Goal: Download file/media

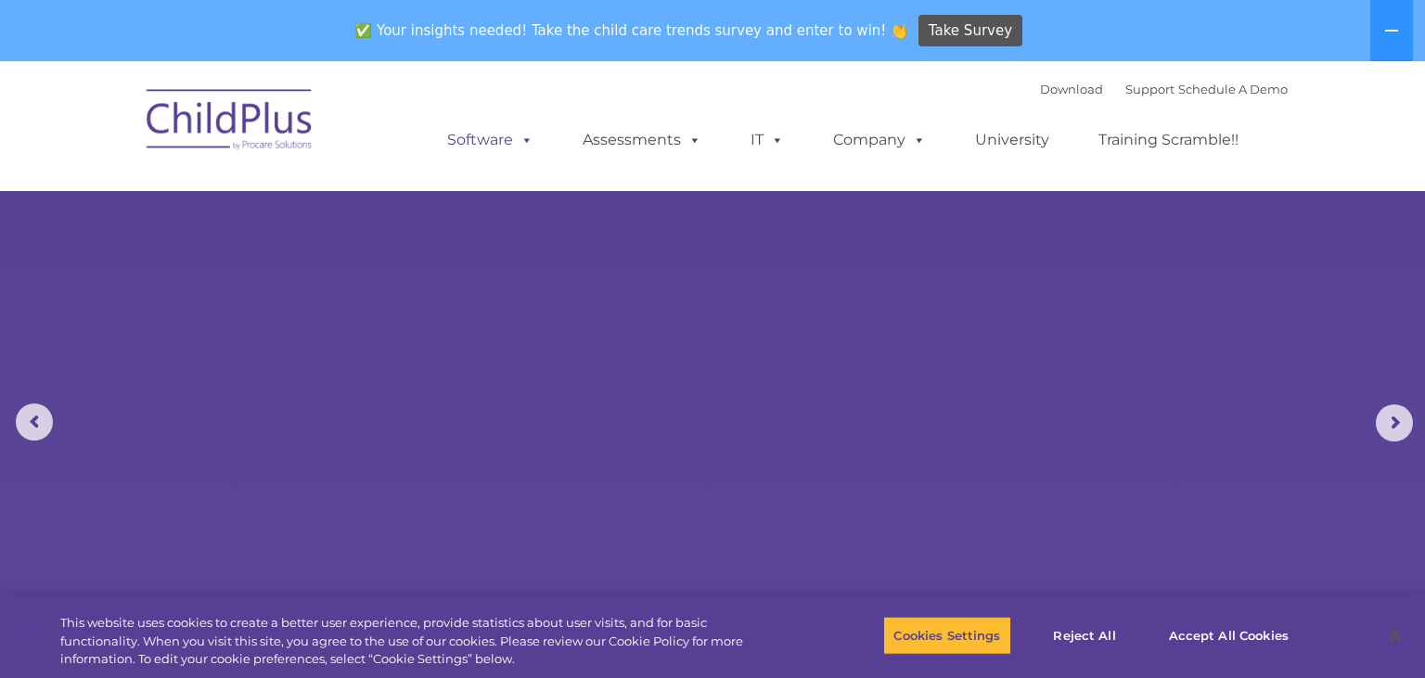
select select "MEDIUM"
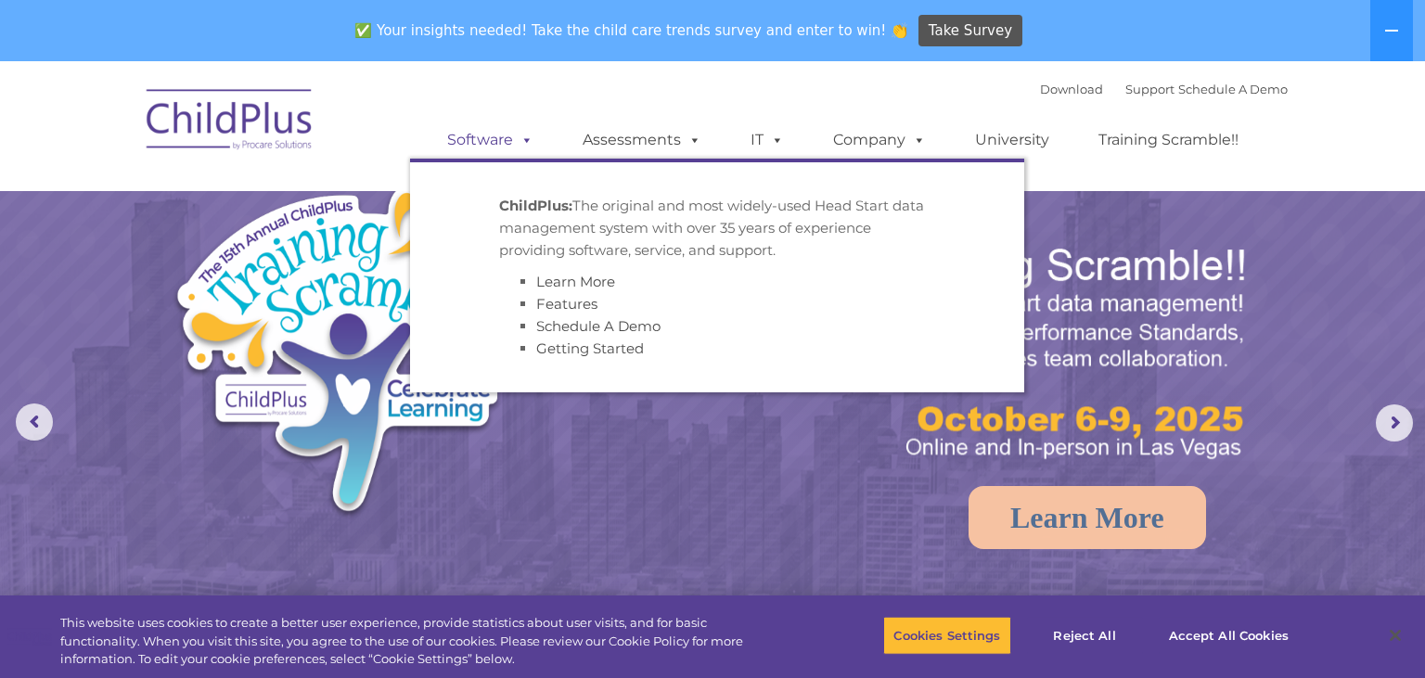
click at [483, 158] on link "Software" at bounding box center [490, 140] width 123 height 37
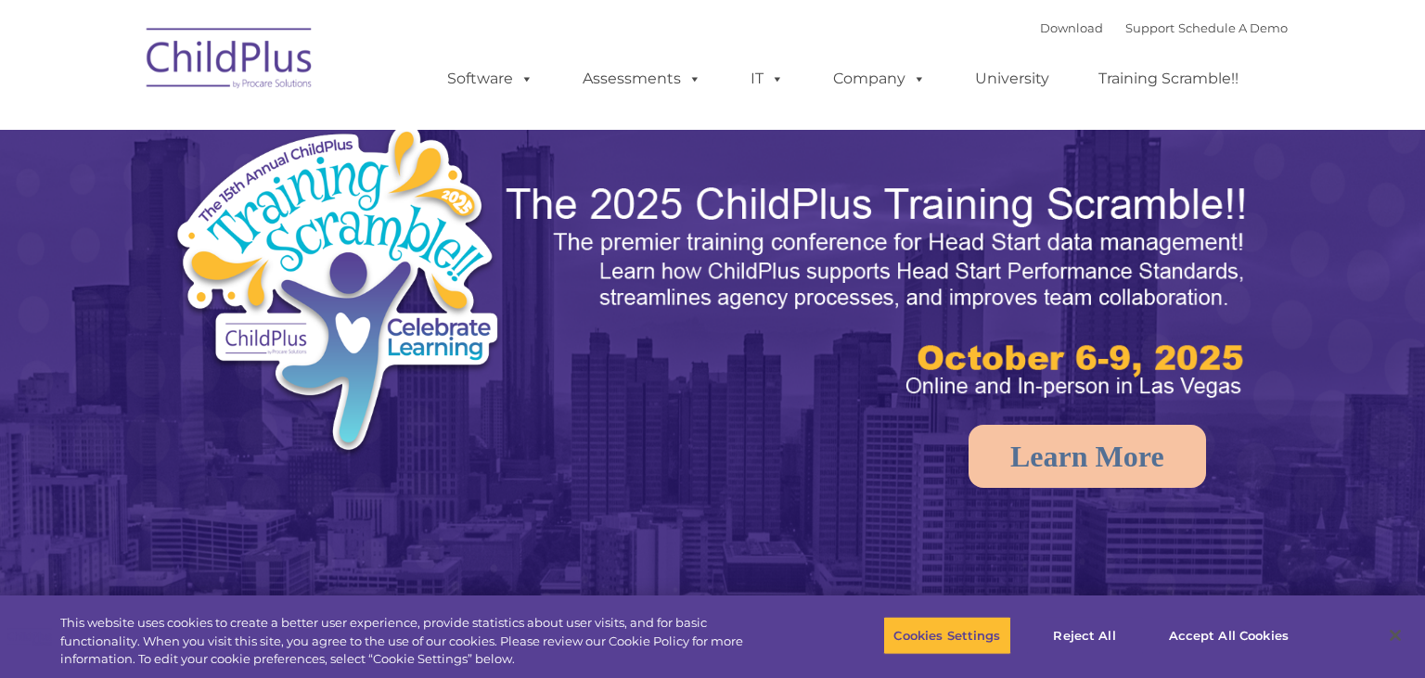
select select "MEDIUM"
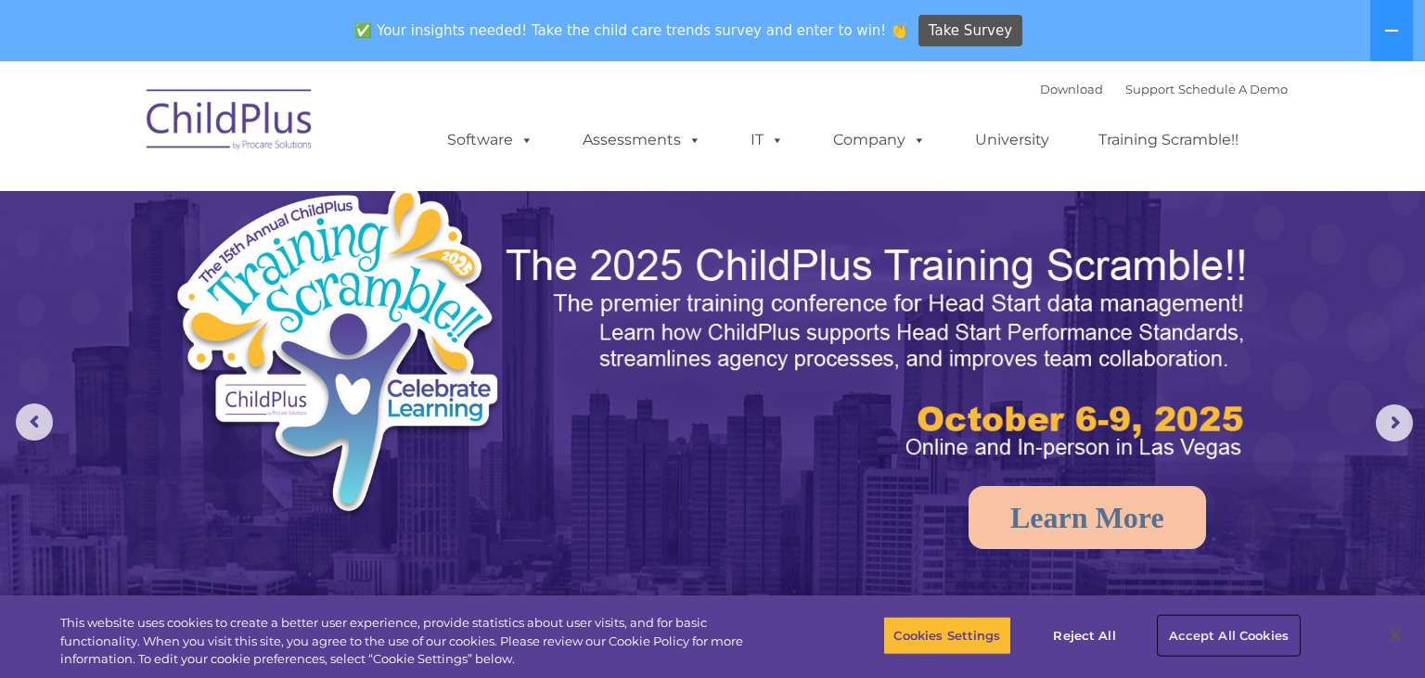
click at [1196, 636] on button "Accept All Cookies" at bounding box center [1228, 635] width 140 height 39
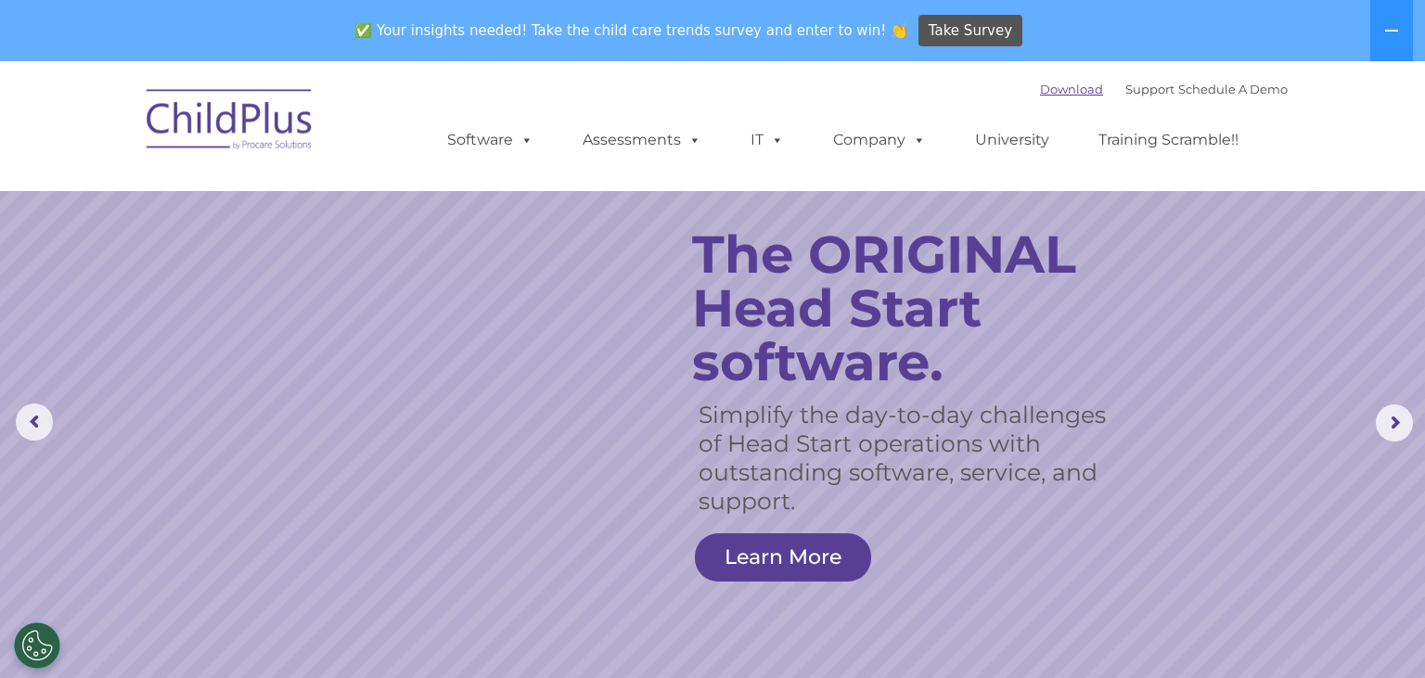
click at [1041, 87] on link "Download" at bounding box center [1071, 89] width 63 height 15
